Goal: Communication & Community: Connect with others

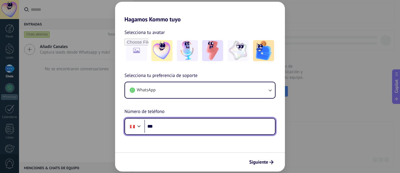
click at [179, 130] on input "***" at bounding box center [210, 126] width 131 height 13
type input "**********"
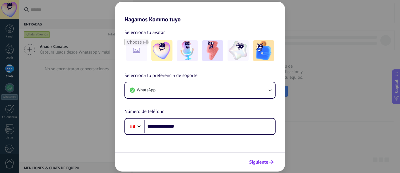
click at [269, 163] on span "Siguiente" at bounding box center [261, 162] width 24 height 4
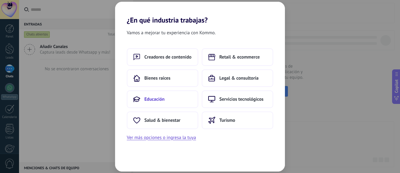
click at [171, 101] on button "Educación" at bounding box center [163, 100] width 72 height 18
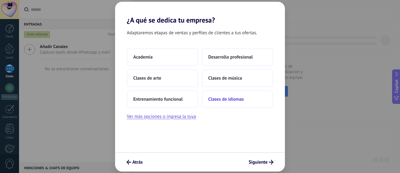
click at [216, 96] on span "Clases de idiomas" at bounding box center [225, 99] width 35 height 6
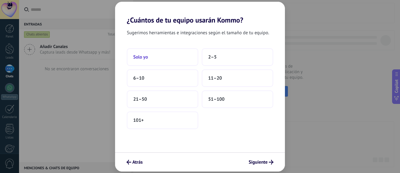
click at [139, 61] on button "Solo yo" at bounding box center [163, 57] width 72 height 18
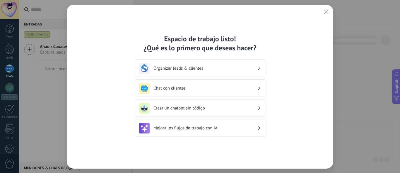
click at [194, 91] on h3 "Chat con clientes" at bounding box center [206, 89] width 104 height 6
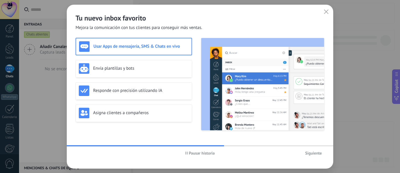
click at [310, 154] on span "Siguiente" at bounding box center [313, 153] width 17 height 4
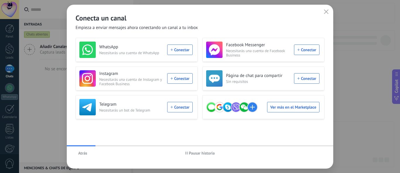
click at [176, 56] on div "WhatsApp Necesitarás una cuenta de WhatsApp Conectar" at bounding box center [135, 50] width 113 height 16
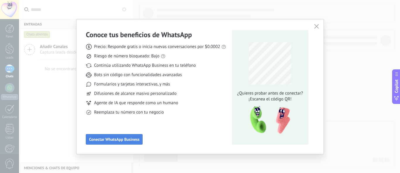
click at [129, 140] on span "Conectar WhatsApp Business" at bounding box center [114, 139] width 50 height 4
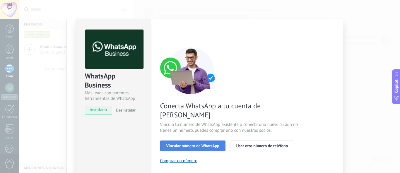
click at [168, 144] on span "Vincular número de WhatsApp" at bounding box center [192, 146] width 53 height 4
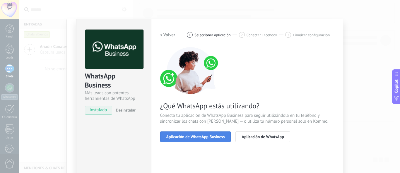
click at [178, 137] on span "Aplicación de WhatsApp Business" at bounding box center [195, 137] width 59 height 4
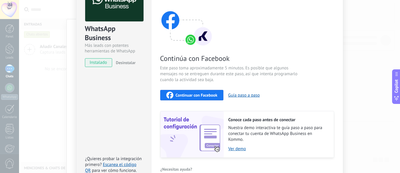
scroll to position [80, 0]
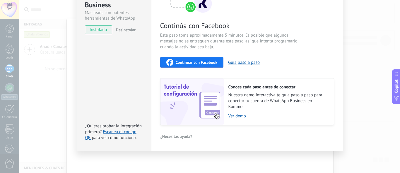
click at [196, 64] on span "Continuar con Facebook" at bounding box center [197, 62] width 42 height 4
click at [207, 59] on button "Continuar con Facebook" at bounding box center [192, 62] width 64 height 11
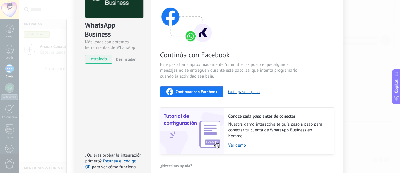
click at [196, 85] on div "Continúa con Facebook Este paso toma aproximadamente 5 minutos. Es posible que …" at bounding box center [247, 75] width 174 height 158
click at [199, 92] on span "Continuar con Facebook" at bounding box center [197, 92] width 42 height 4
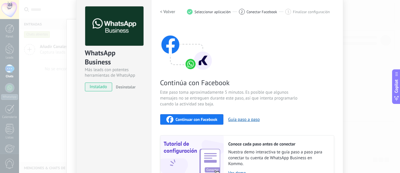
scroll to position [22, 0]
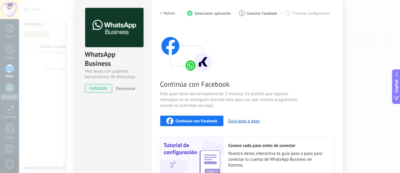
click at [199, 121] on span "Continuar con Facebook" at bounding box center [197, 121] width 42 height 4
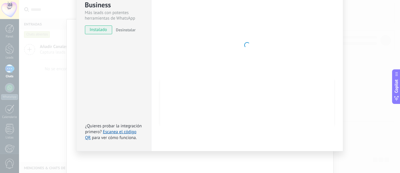
scroll to position [0, 0]
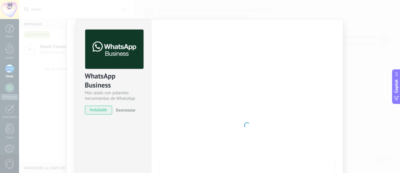
click at [57, 107] on div "WhatsApp Business Más leads con potentes herramientas de WhatsApp instalado Des…" at bounding box center [209, 86] width 381 height 173
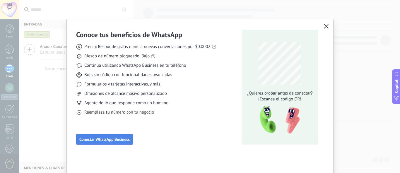
click at [106, 140] on span "Conectar WhatsApp Business" at bounding box center [104, 139] width 50 height 4
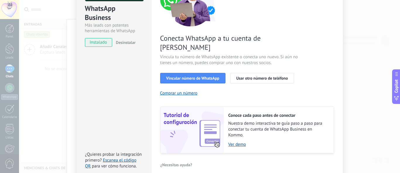
scroll to position [87, 0]
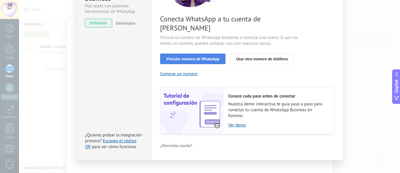
click at [192, 54] on button "Vincular número de WhatsApp" at bounding box center [192, 59] width 65 height 11
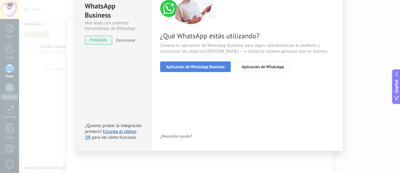
click at [199, 69] on span "Aplicación de WhatsApp Business" at bounding box center [195, 67] width 59 height 4
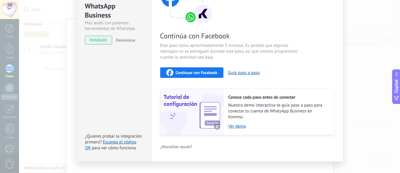
click at [198, 67] on div "Continúa con Facebook Este paso toma aproximadamente 5 minutos. Es posible que …" at bounding box center [247, 56] width 174 height 158
click at [199, 71] on span "Continuar con Facebook" at bounding box center [197, 73] width 42 height 4
click at [139, 67] on div "WhatsApp Business Más leads con potentes herramientas de WhatsApp instalado Des…" at bounding box center [113, 55] width 75 height 213
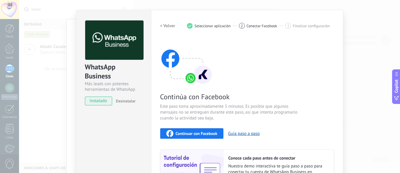
scroll to position [0, 0]
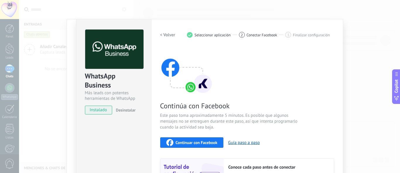
click at [353, 76] on div "WhatsApp Business Más leads con potentes herramientas de WhatsApp instalado Des…" at bounding box center [209, 86] width 381 height 173
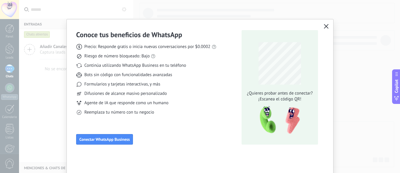
click at [324, 25] on use "button" at bounding box center [326, 26] width 4 height 4
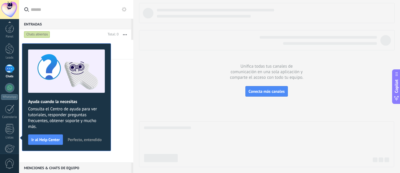
scroll to position [71, 0]
click at [6, 62] on div at bounding box center [9, 58] width 9 height 10
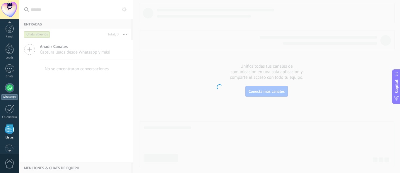
click at [8, 94] on link "WhatsApp" at bounding box center [9, 91] width 19 height 17
